Goal: Book appointment/travel/reservation

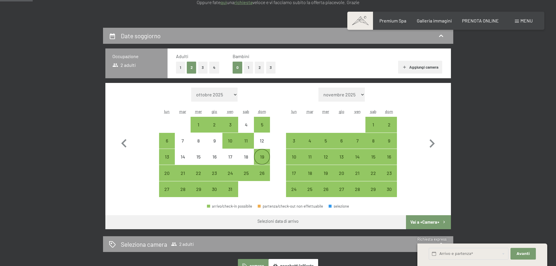
scroll to position [117, 0]
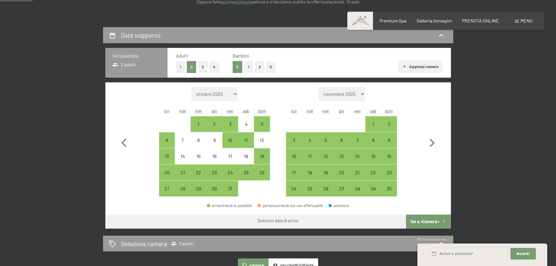
click at [260, 65] on button "2" at bounding box center [260, 67] width 10 height 12
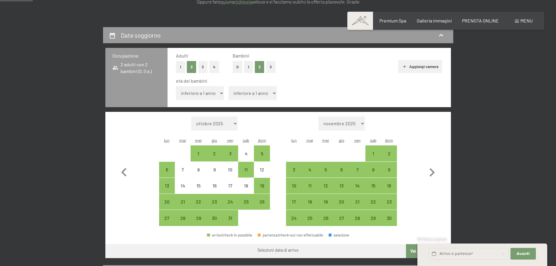
click at [230, 124] on select "[DATE] [DATE] [DATE] [DATE] [DATE] [DATE] [DATE] [DATE] [DATE] [DATE] [DATE] [D…" at bounding box center [214, 124] width 46 height 14
select select "[DATE]"
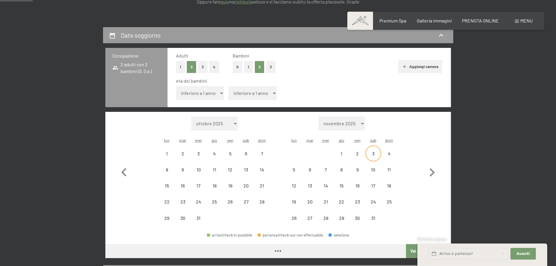
select select "[DATE]"
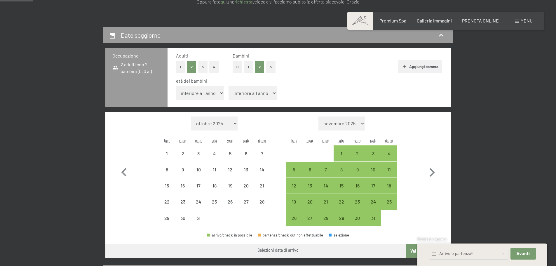
select select "2025-12-01"
select select "2026-01-01"
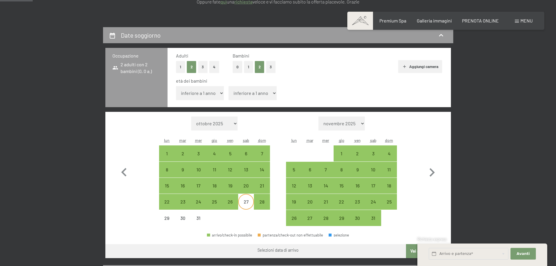
click at [247, 202] on div "27" at bounding box center [246, 206] width 15 height 15
select select "2025-12-01"
select select "2026-01-01"
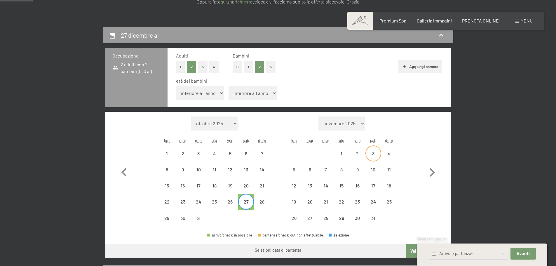
click at [372, 155] on div "3" at bounding box center [373, 158] width 15 height 15
select select "2025-12-01"
select select "2026-01-01"
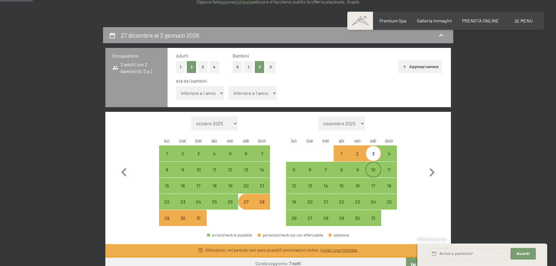
click at [373, 172] on div "10" at bounding box center [373, 174] width 15 height 15
select select "2025-12-01"
select select "2026-01-01"
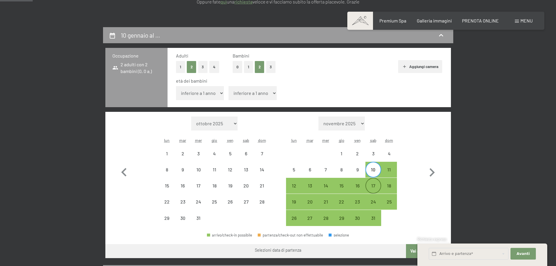
click at [373, 187] on div "17" at bounding box center [373, 190] width 15 height 15
select select "2025-12-01"
select select "2026-01-01"
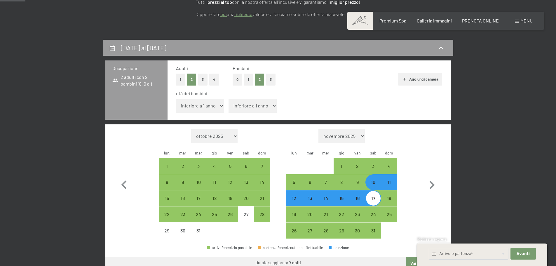
scroll to position [88, 0]
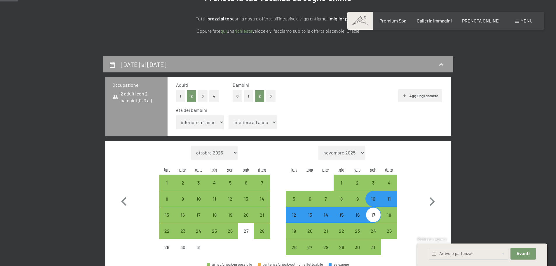
click at [213, 123] on select "inferiore a 1 anno 1 anno 2 anni 3 anni 4 anni 5 anni 6 anni 7 anni 8 anni 9 an…" at bounding box center [200, 122] width 48 height 14
select select "10"
click at [176, 115] on select "inferiore a 1 anno 1 anno 2 anni 3 anni 4 anni 5 anni 6 anni 7 anni 8 anni 9 an…" at bounding box center [200, 122] width 48 height 14
select select "2025-12-01"
select select "2026-01-01"
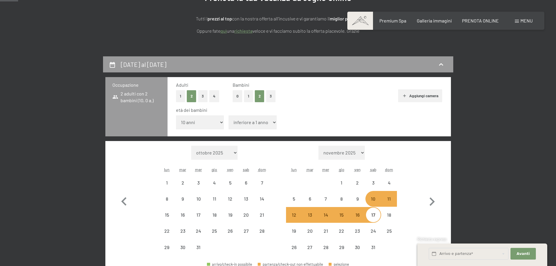
click at [246, 124] on select "inferiore a 1 anno 1 anno 2 anni 3 anni 4 anni 5 anni 6 anni 7 anni 8 anni 9 an…" at bounding box center [253, 122] width 48 height 14
select select "2025-12-01"
select select "2026-01-01"
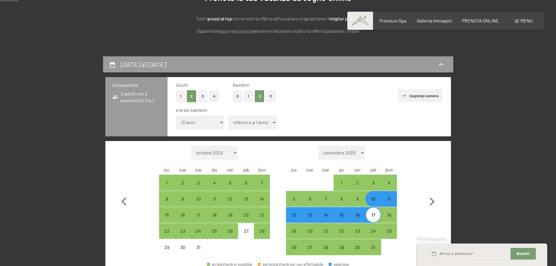
select select "4"
click at [229, 115] on select "inferiore a 1 anno 1 anno 2 anni 3 anni 4 anni 5 anni 6 anni 7 anni 8 anni 9 an…" at bounding box center [253, 122] width 48 height 14
select select "2025-12-01"
select select "2026-01-01"
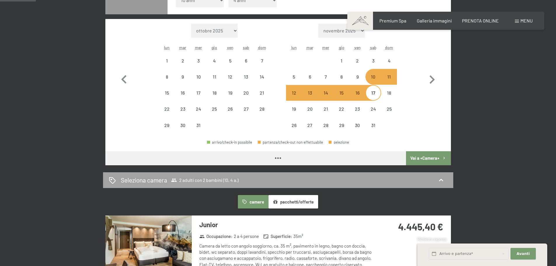
scroll to position [234, 0]
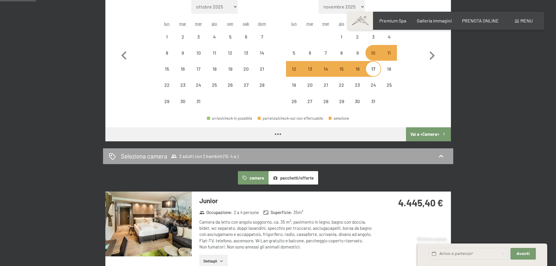
select select "2025-12-01"
select select "2026-01-01"
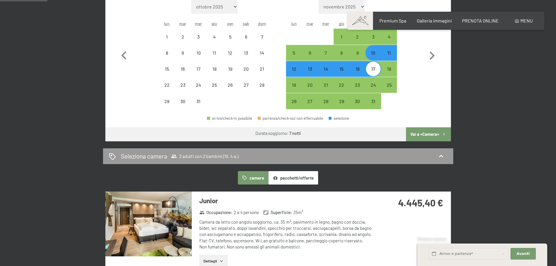
select select "2025-12-01"
select select "2026-01-01"
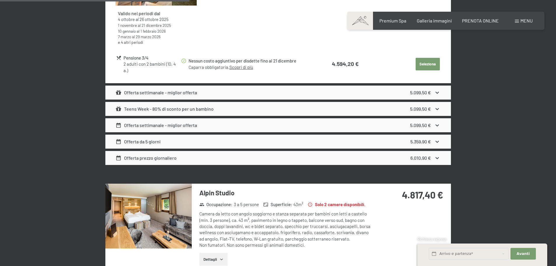
scroll to position [934, 0]
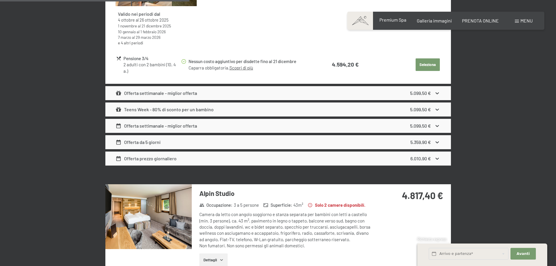
click at [387, 21] on span "Premium Spa" at bounding box center [393, 20] width 27 height 6
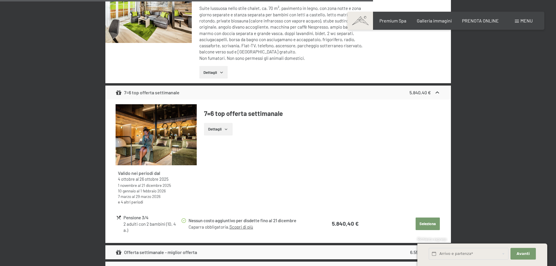
scroll to position [1840, 0]
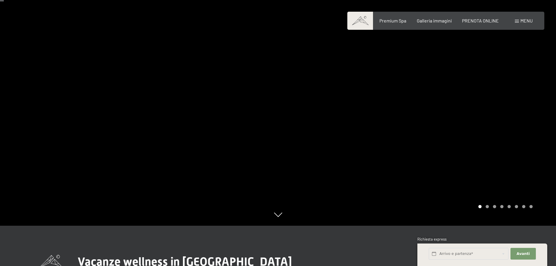
scroll to position [29, 0]
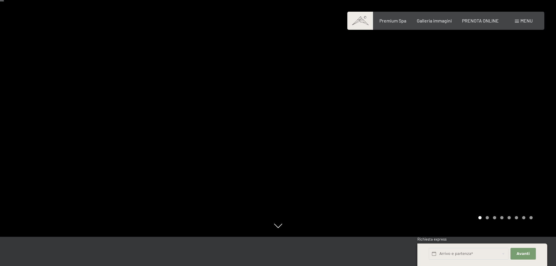
click at [467, 109] on div at bounding box center [417, 104] width 278 height 266
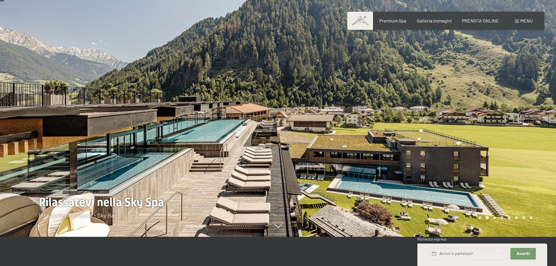
click at [451, 110] on div at bounding box center [417, 104] width 278 height 266
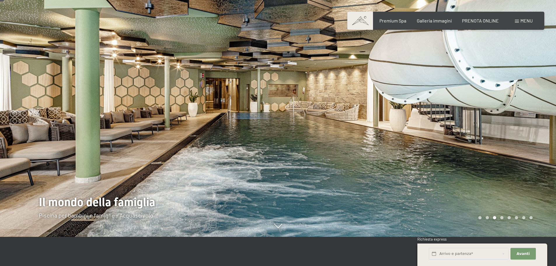
click at [451, 110] on div at bounding box center [417, 104] width 278 height 266
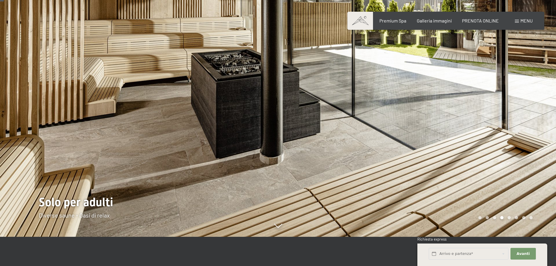
click at [451, 110] on div at bounding box center [417, 104] width 278 height 266
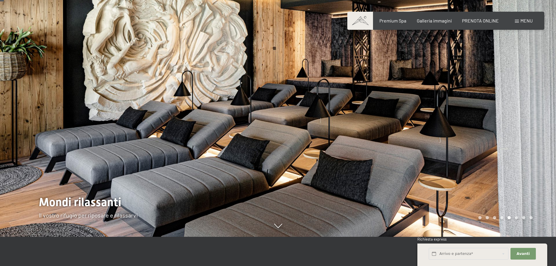
click at [451, 110] on div at bounding box center [417, 104] width 278 height 266
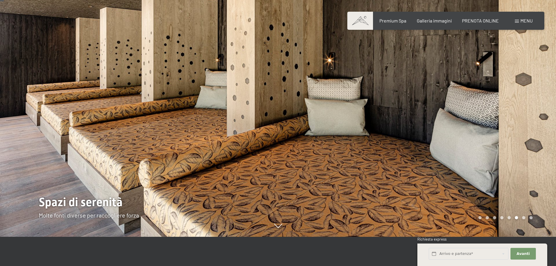
click at [451, 110] on div at bounding box center [417, 104] width 278 height 266
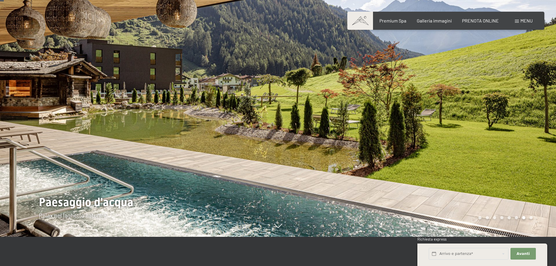
click at [451, 110] on div at bounding box center [417, 104] width 278 height 266
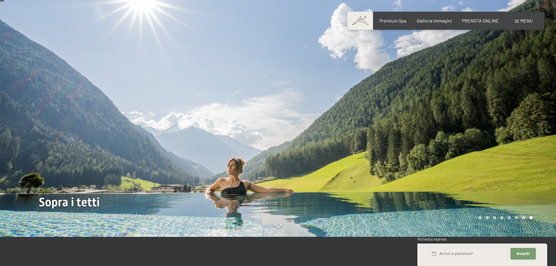
click at [451, 110] on div at bounding box center [417, 104] width 278 height 266
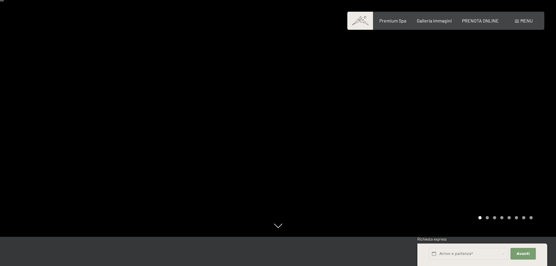
click at [451, 110] on div at bounding box center [417, 104] width 278 height 266
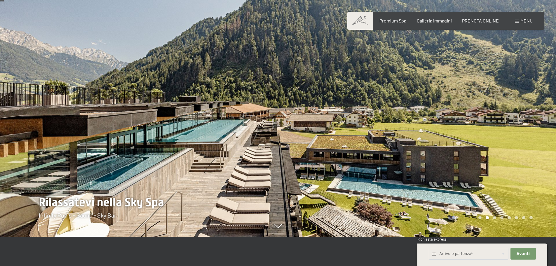
click at [451, 110] on div at bounding box center [417, 104] width 278 height 266
